Goal: Check status: Check status

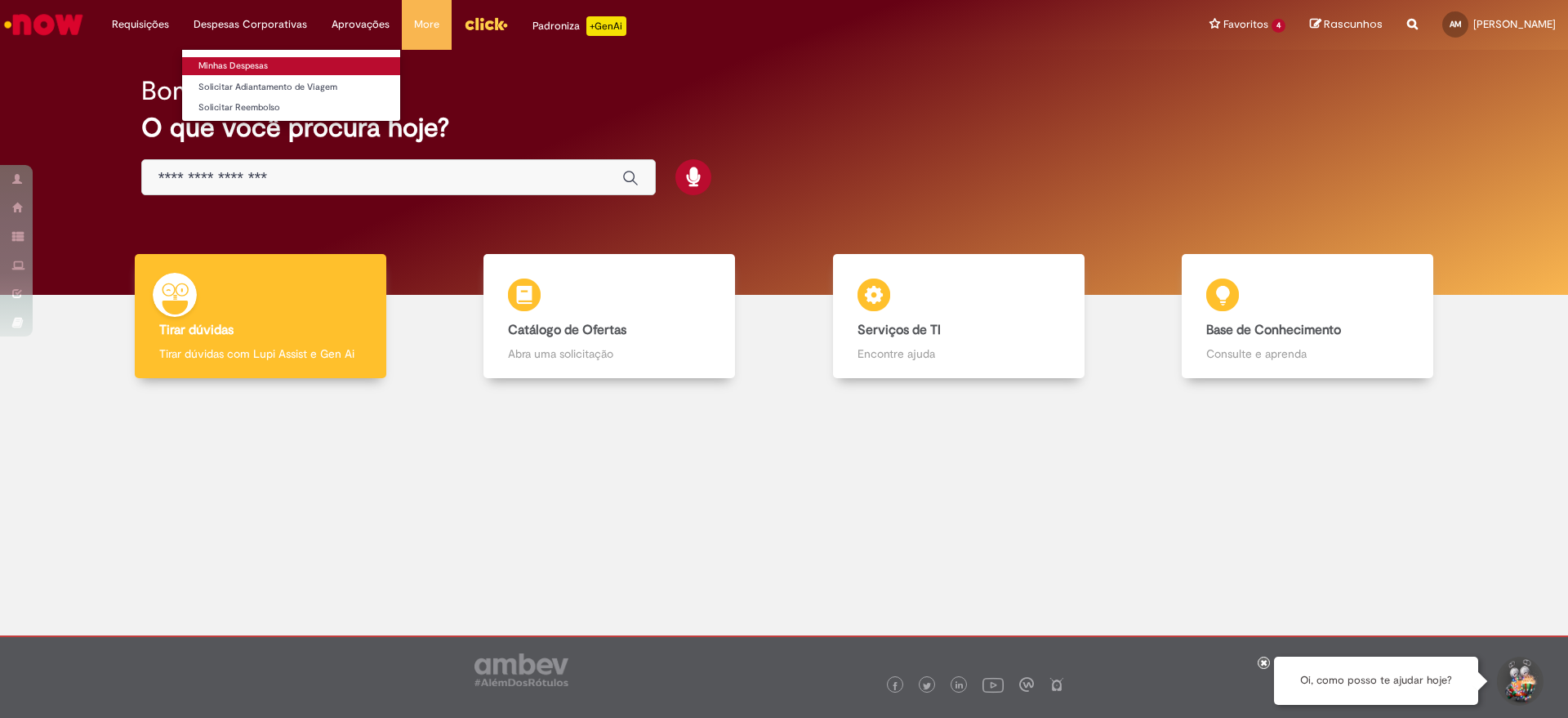
click at [240, 67] on link "Minhas Despesas" at bounding box center [291, 66] width 218 height 18
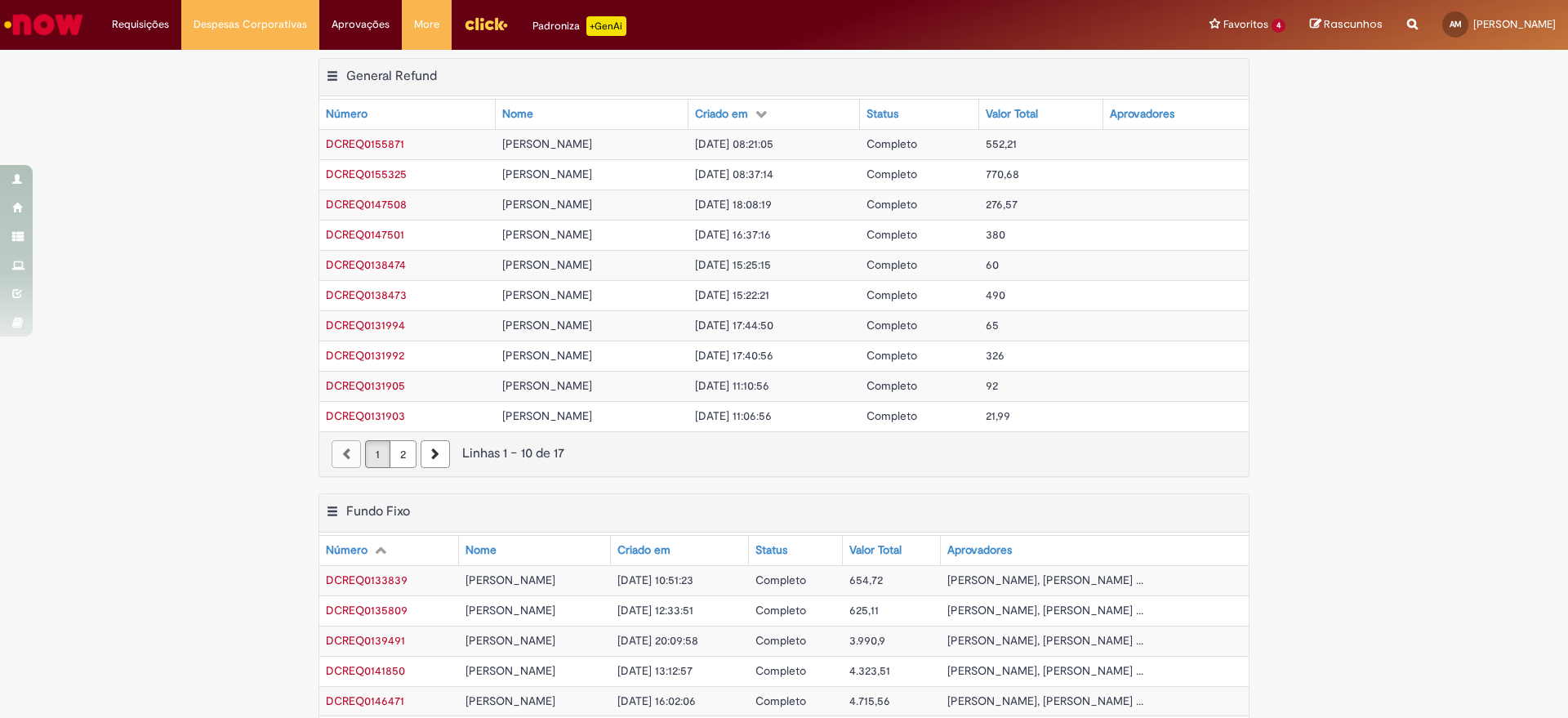
click at [1364, 299] on div "Exportar como PDF Exportar como Excel Exportar como CSV General Refund Tabela -…" at bounding box center [784, 275] width 1568 height 435
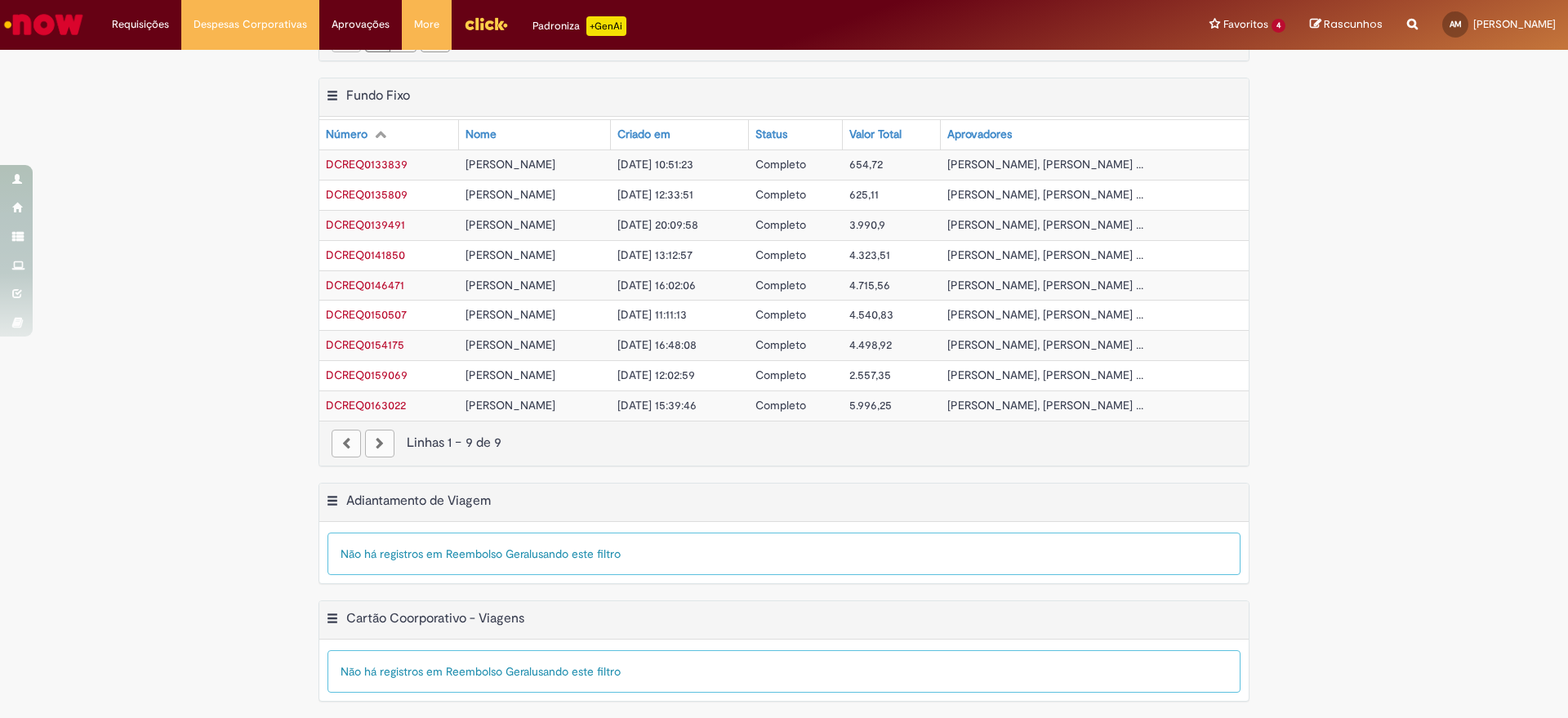
click at [889, 402] on span "5.996,25" at bounding box center [870, 405] width 42 height 15
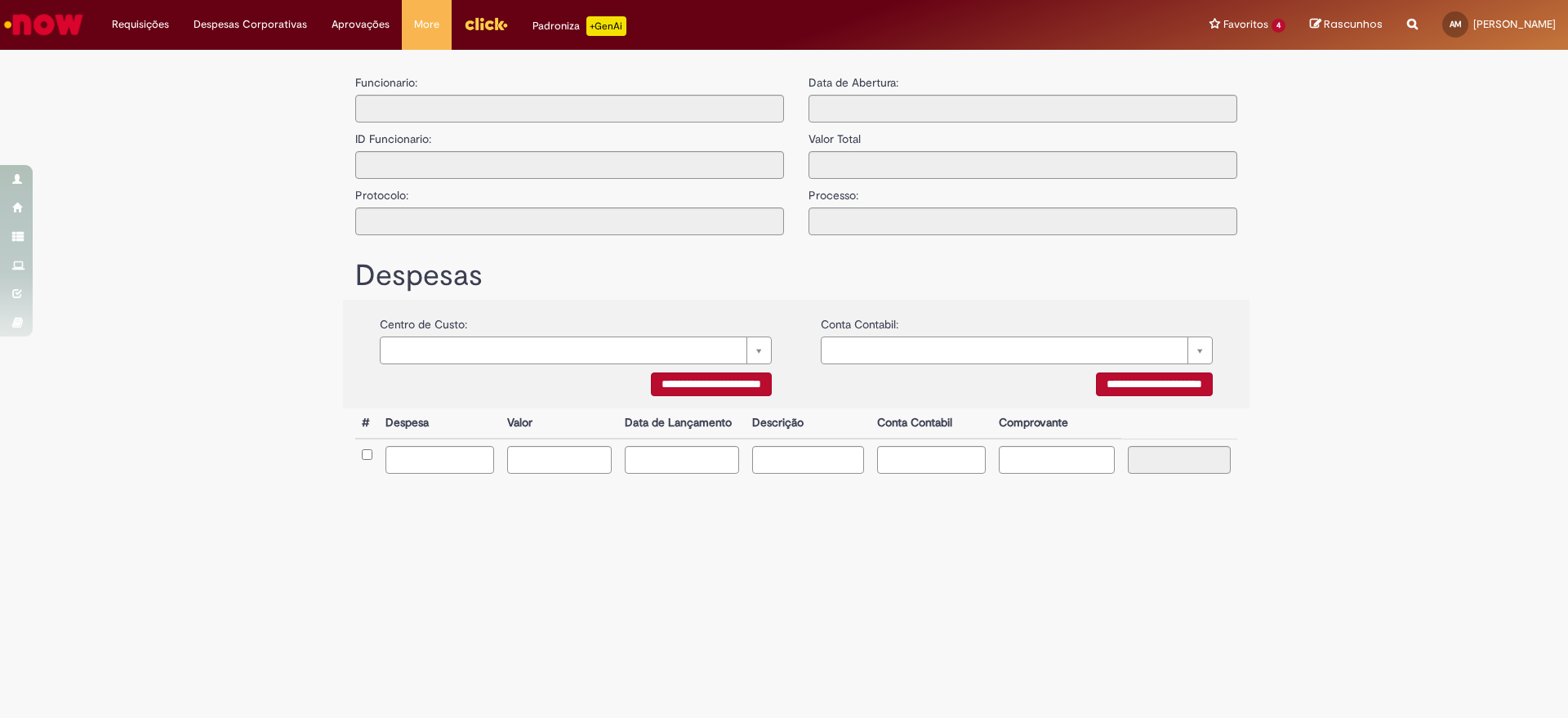
type input "**********"
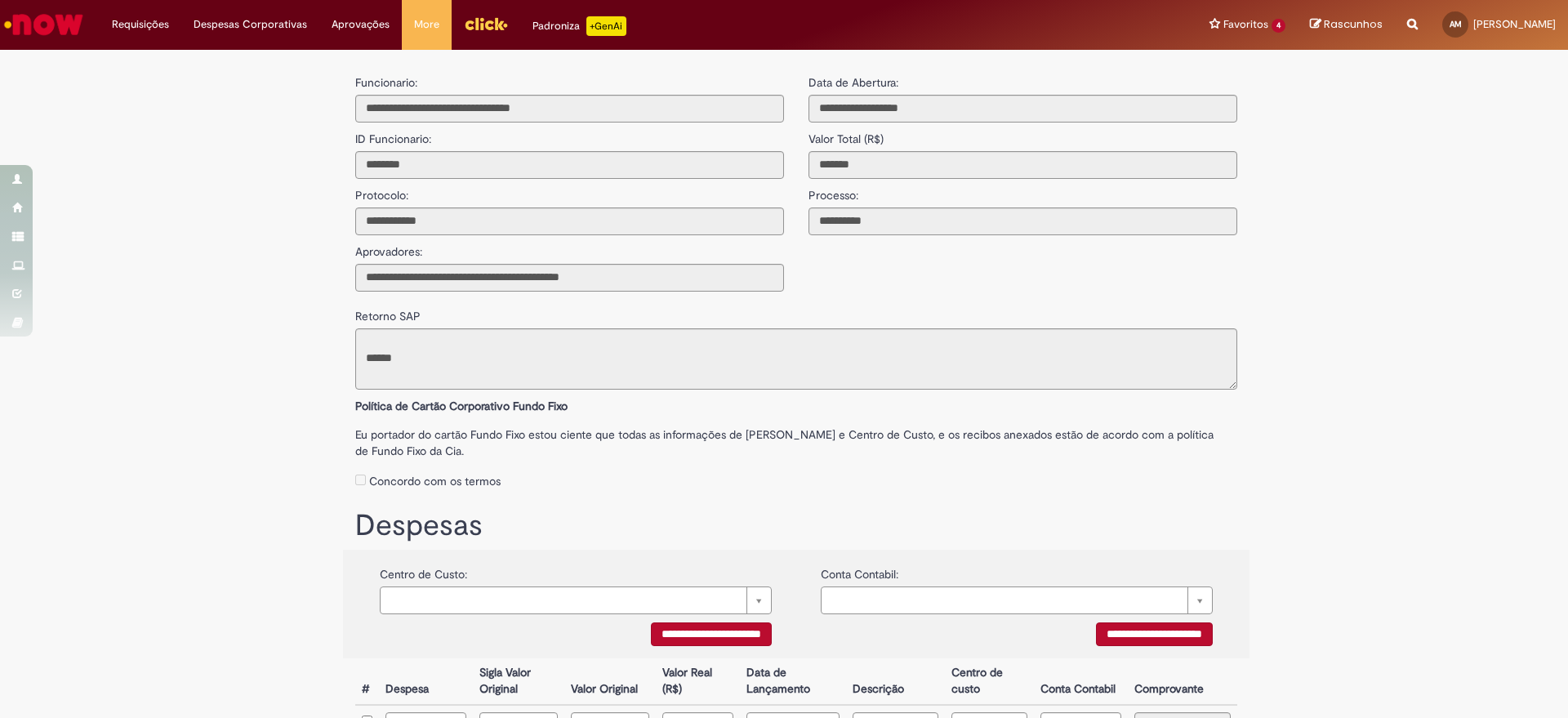
click at [1196, 401] on label "Política de Cartão Corporativo Fundo Fixo" at bounding box center [797, 401] width 882 height 24
click at [240, 61] on link "Minhas Despesas" at bounding box center [291, 66] width 218 height 18
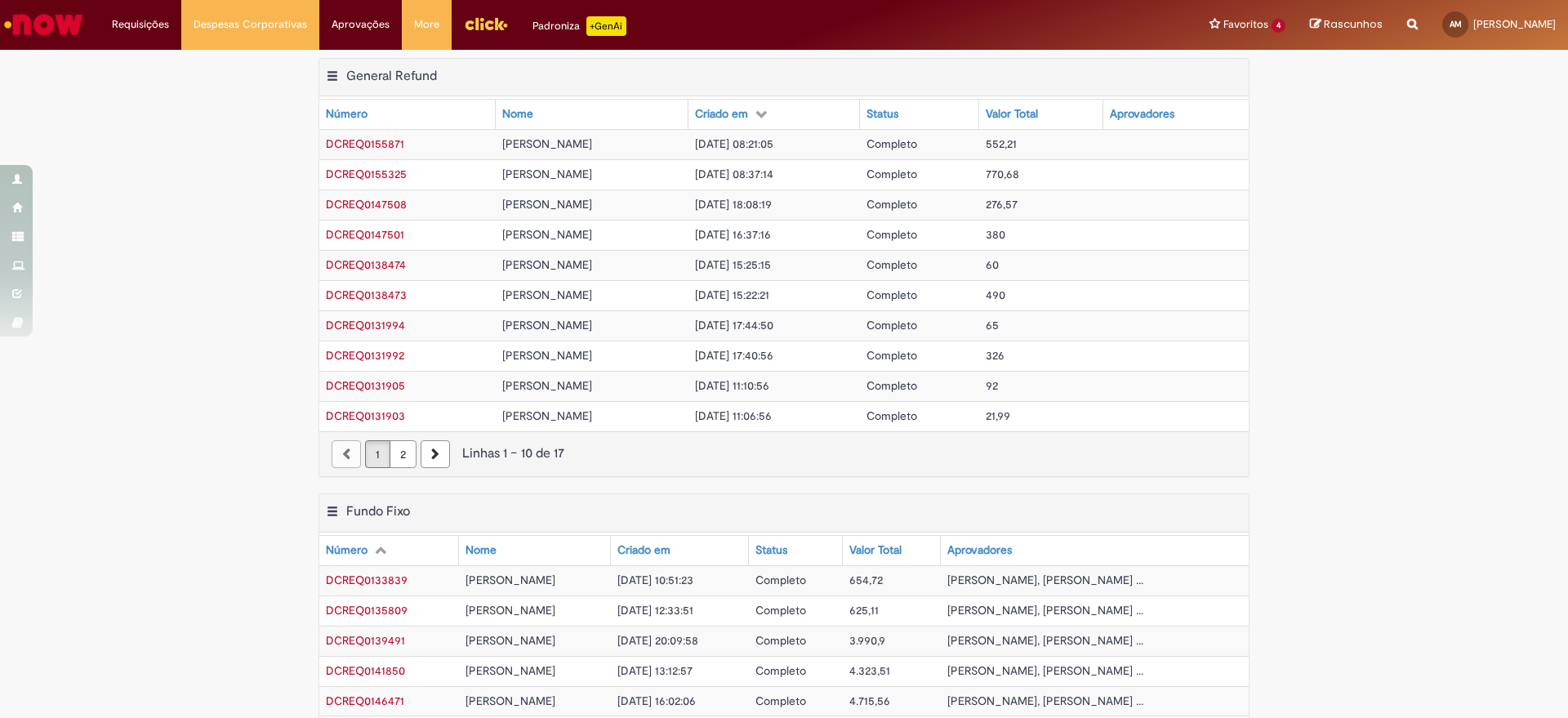
click at [1337, 429] on div "Exportar como PDF Exportar como Excel Exportar como CSV General Refund Tabela -…" at bounding box center [784, 275] width 1568 height 435
